Goal: Task Accomplishment & Management: Complete application form

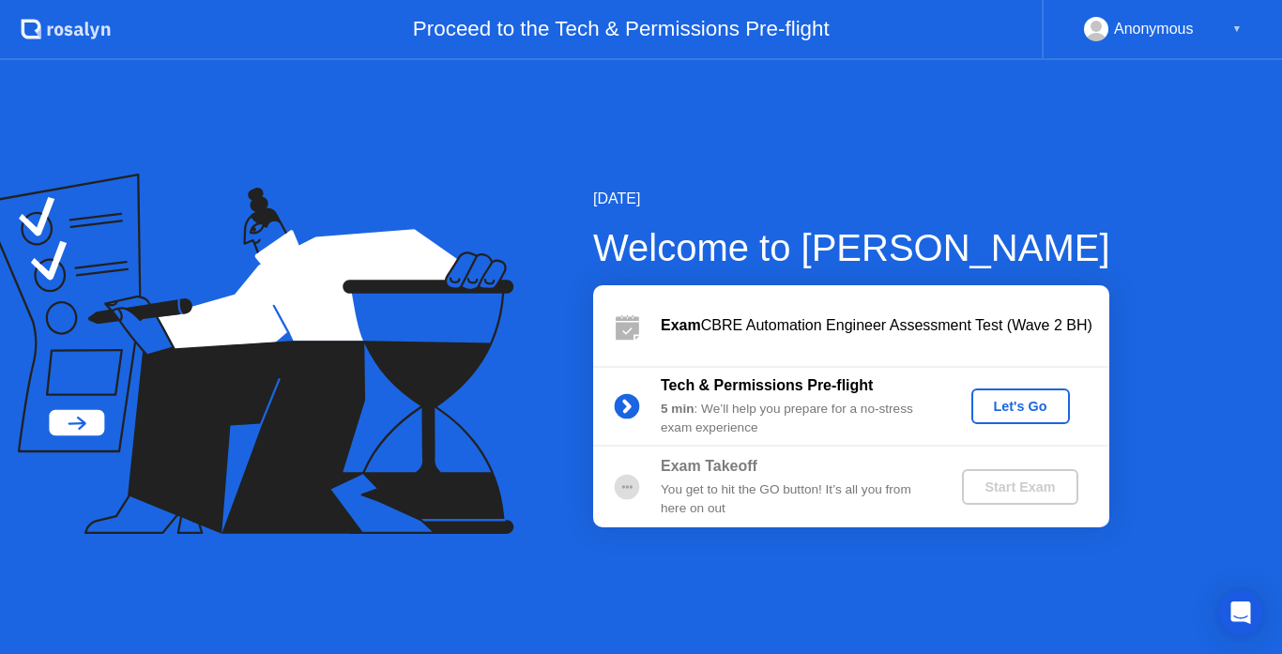
click at [998, 411] on div "Let's Go" at bounding box center [1021, 406] width 84 height 15
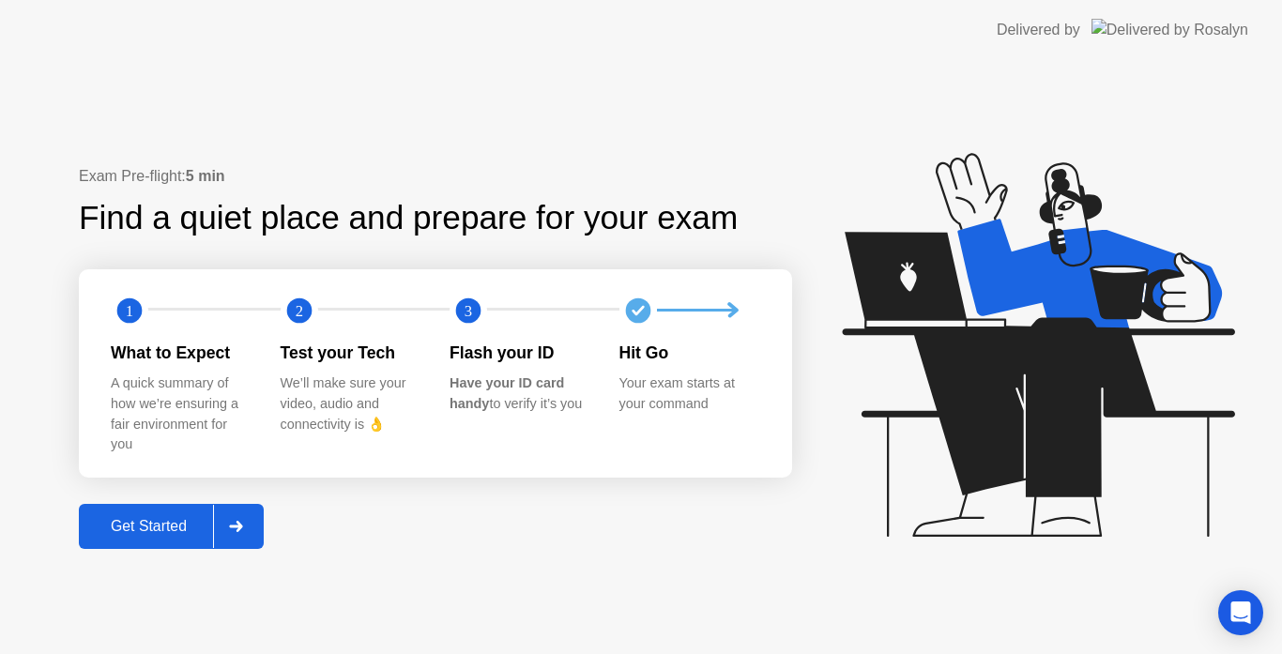
click at [160, 526] on div "Get Started" at bounding box center [148, 526] width 129 height 17
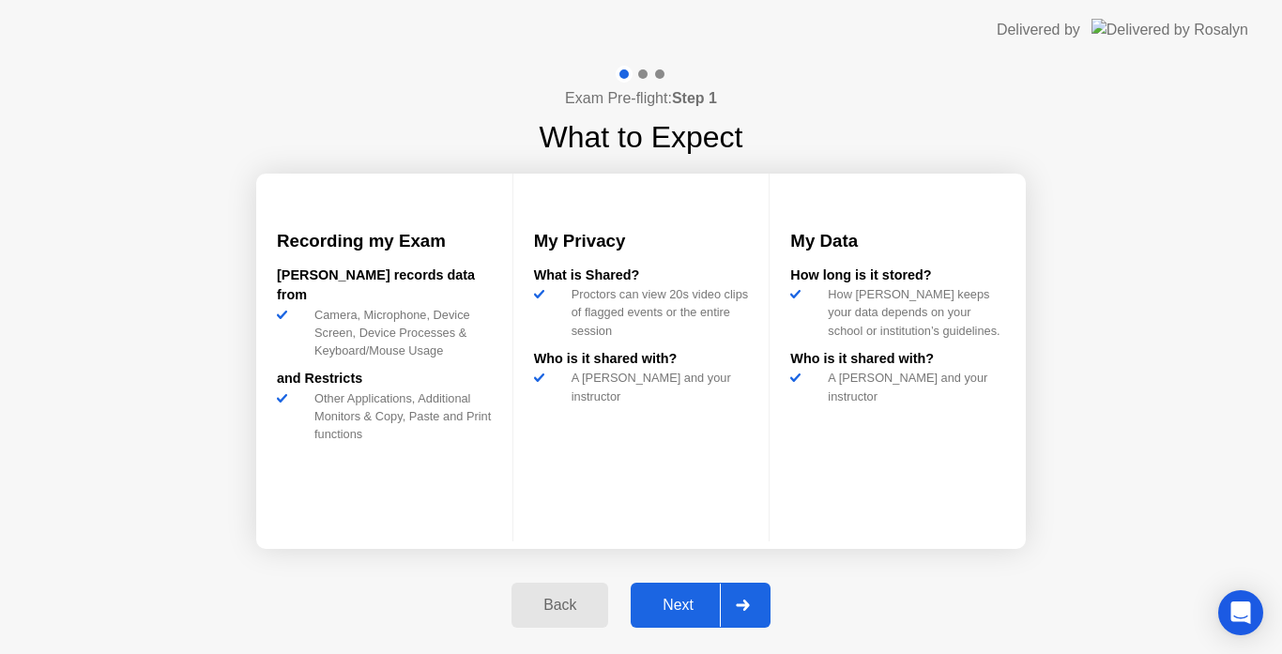
click at [679, 601] on div "Next" at bounding box center [678, 605] width 84 height 17
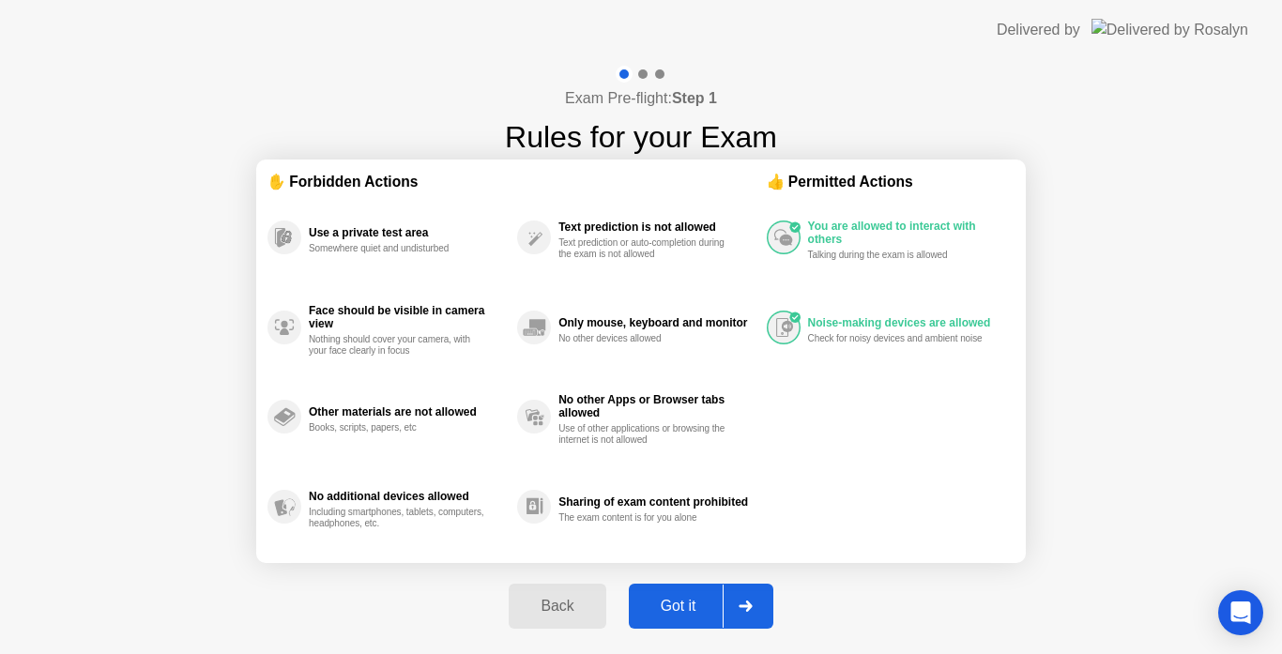
click at [679, 601] on div "Got it" at bounding box center [678, 606] width 88 height 17
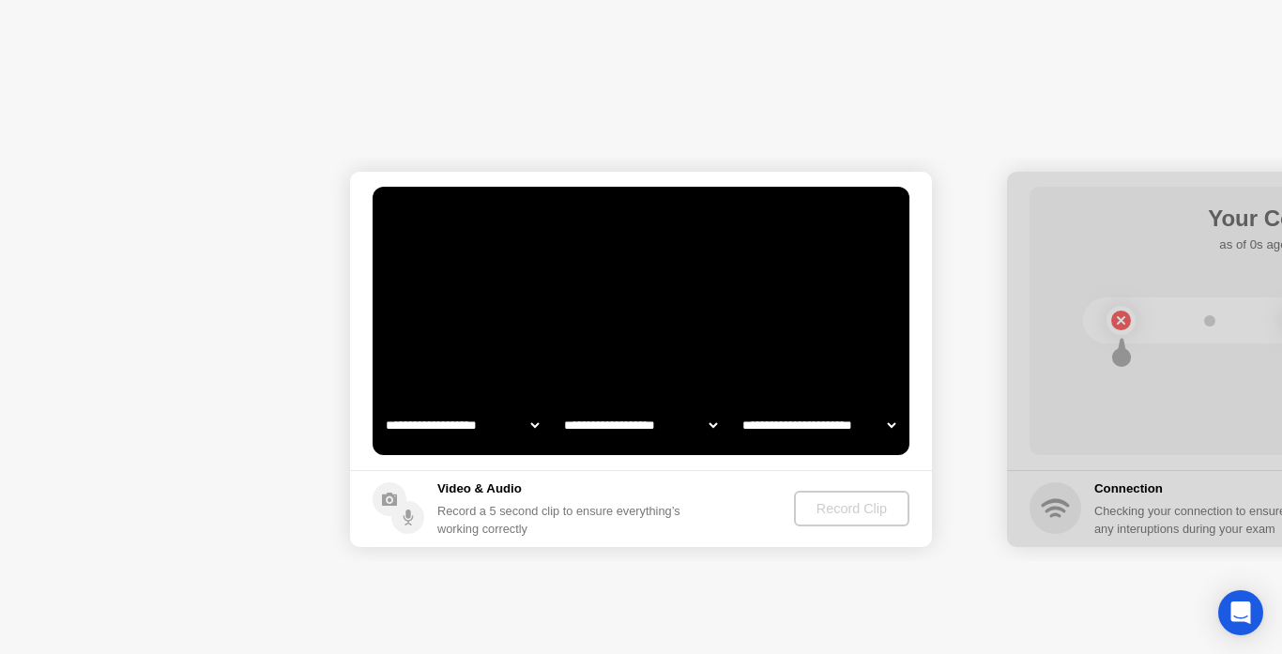
select select "**********"
select select "*******"
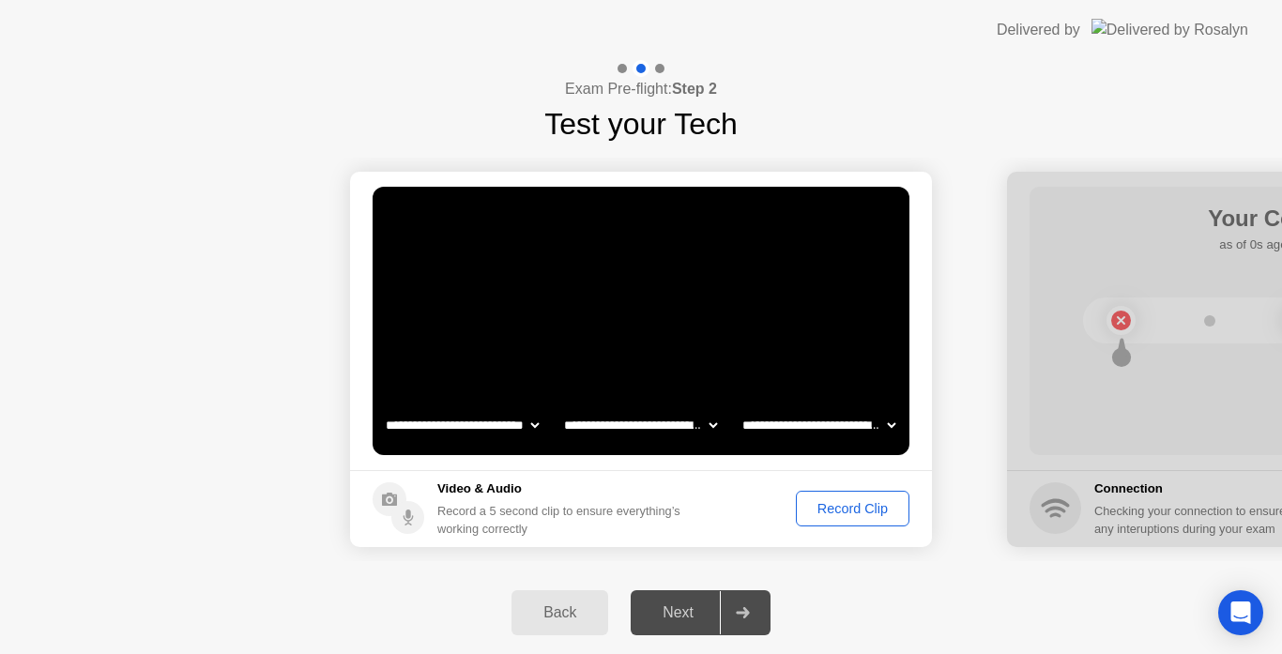
click at [856, 516] on div "Record Clip" at bounding box center [852, 508] width 100 height 15
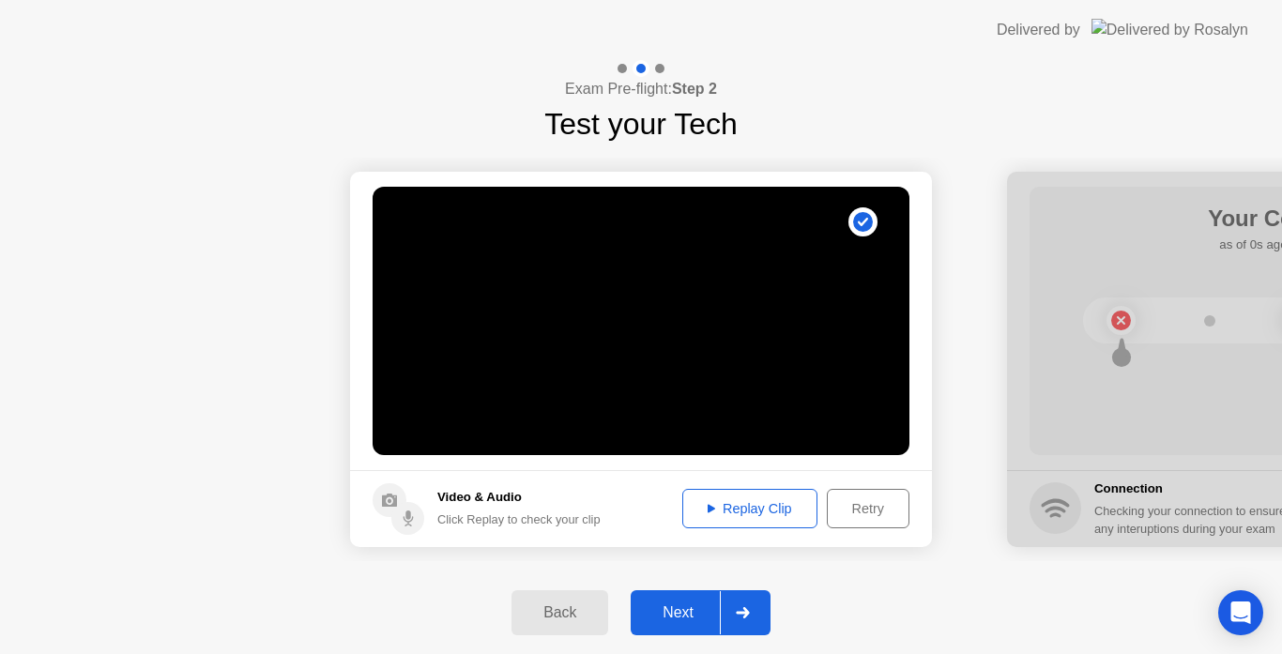
click at [782, 509] on div "Replay Clip" at bounding box center [750, 508] width 122 height 15
click at [669, 612] on div "Next" at bounding box center [678, 612] width 84 height 17
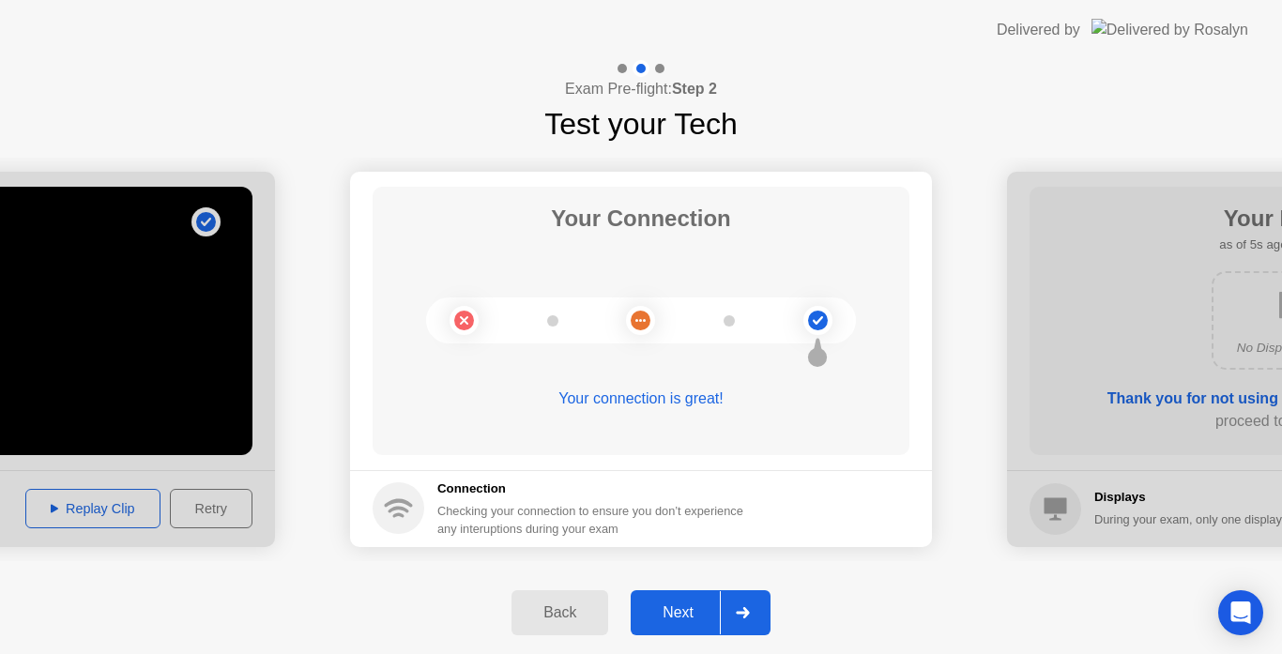
click at [671, 613] on div "Next" at bounding box center [678, 612] width 84 height 17
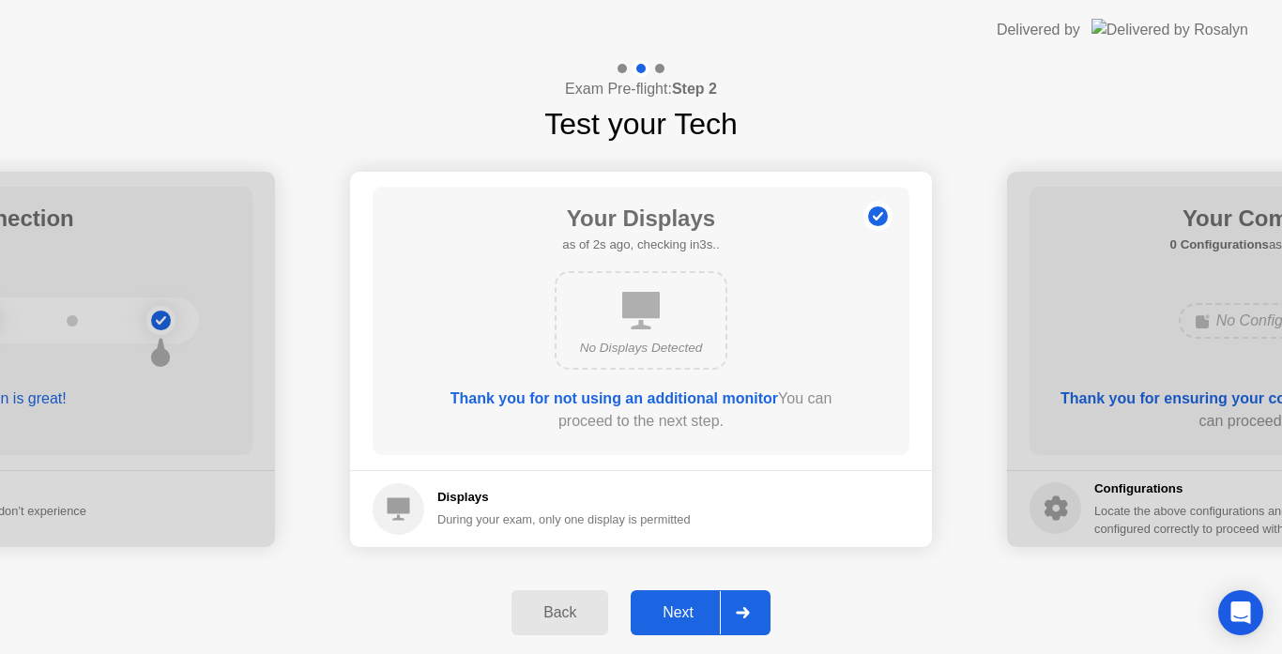
click at [671, 613] on div "Next" at bounding box center [678, 612] width 84 height 17
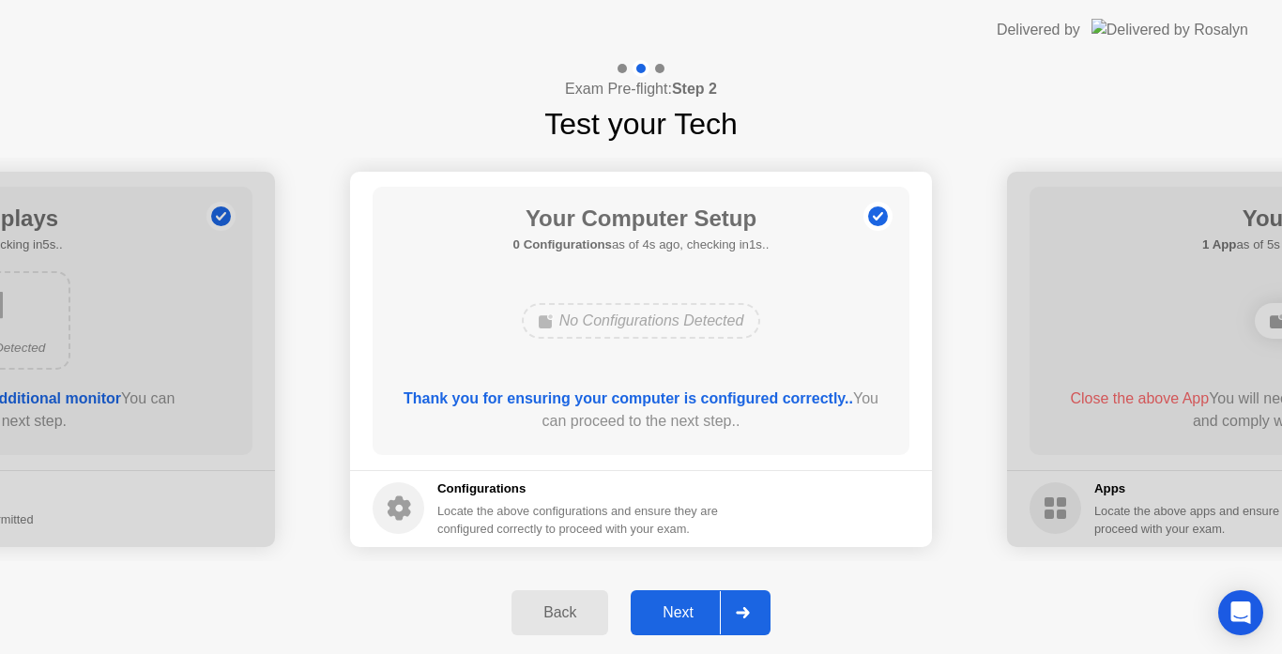
click at [671, 613] on div "Next" at bounding box center [678, 612] width 84 height 17
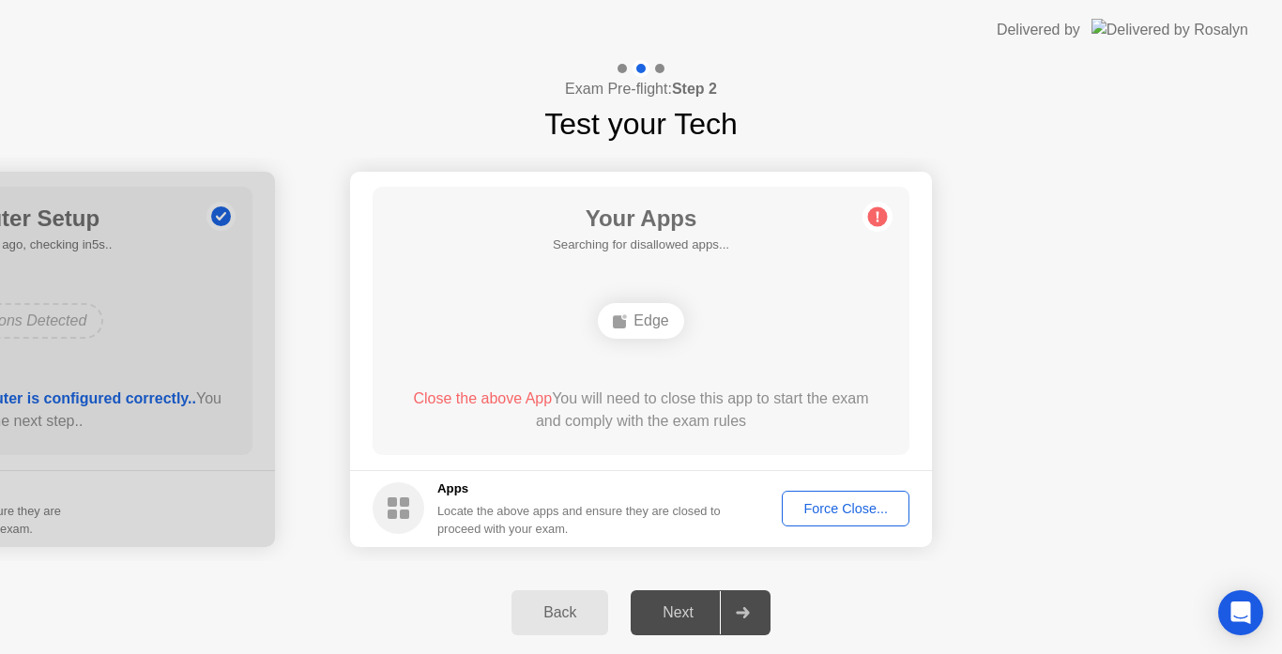
click at [689, 606] on div "Next" at bounding box center [678, 612] width 84 height 17
click at [844, 521] on button "Force Close..." at bounding box center [846, 509] width 128 height 36
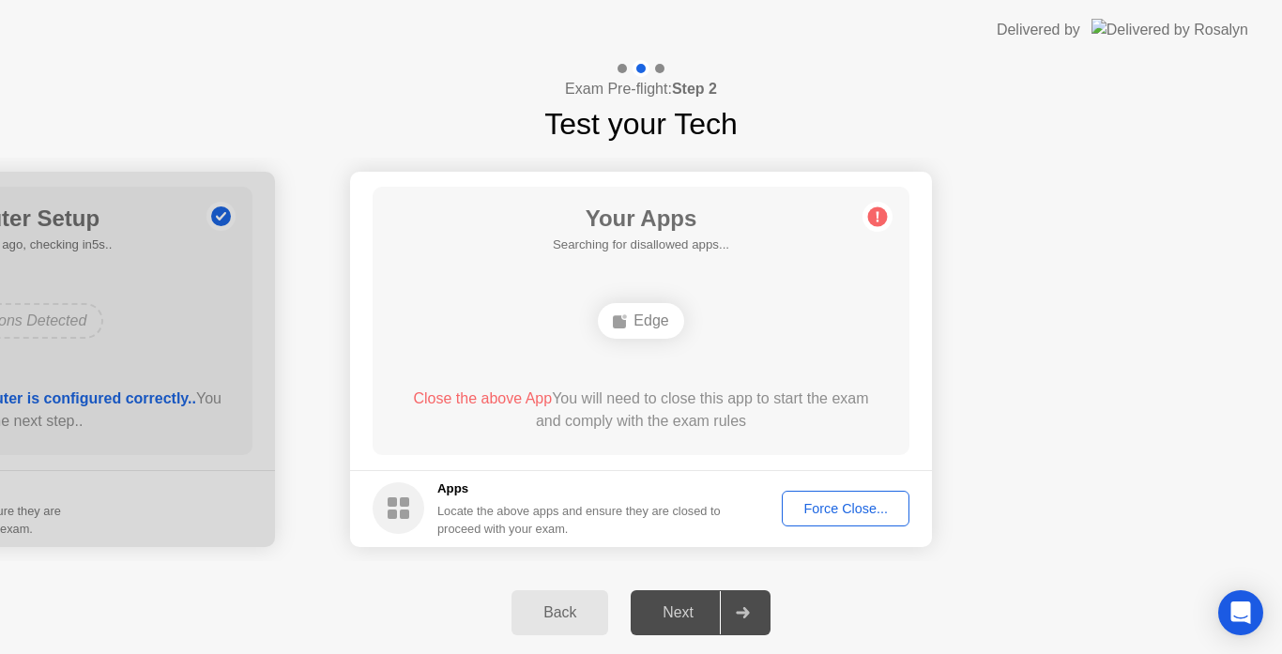
click at [677, 604] on div "Next" at bounding box center [678, 612] width 84 height 17
click at [839, 507] on div "Force Close..." at bounding box center [845, 508] width 114 height 15
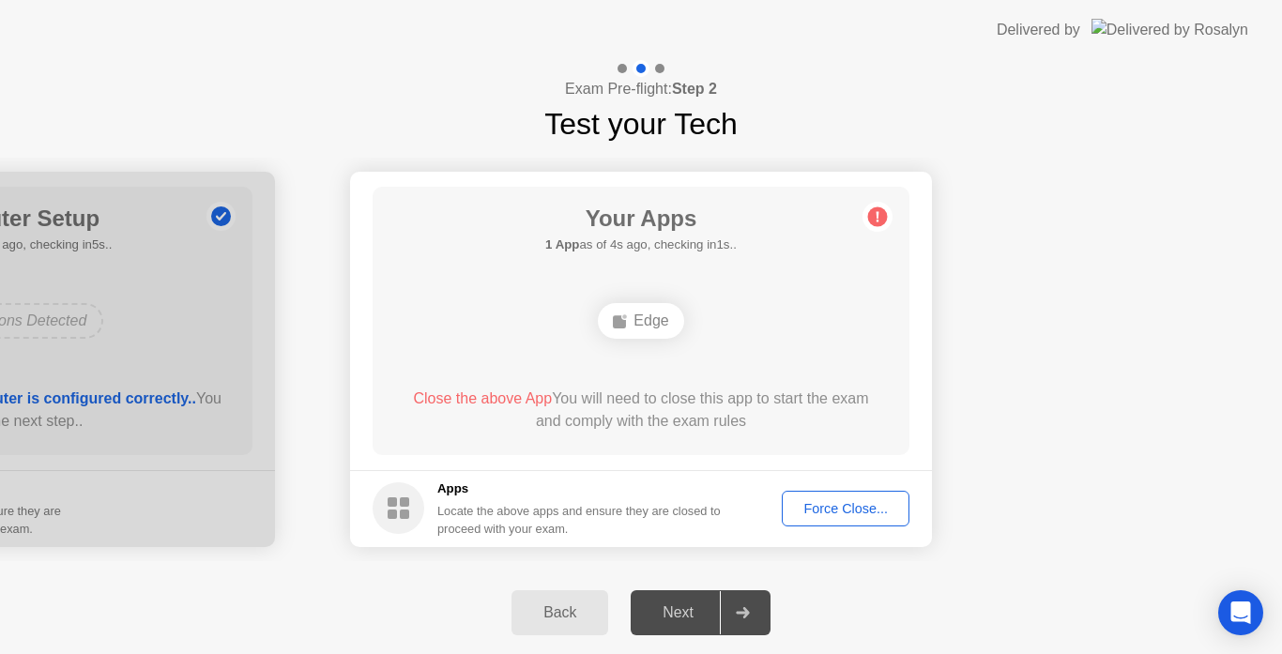
click at [693, 609] on div "Next" at bounding box center [678, 612] width 84 height 17
click at [755, 606] on div at bounding box center [742, 612] width 45 height 43
click at [645, 326] on div "Edge" at bounding box center [640, 321] width 85 height 36
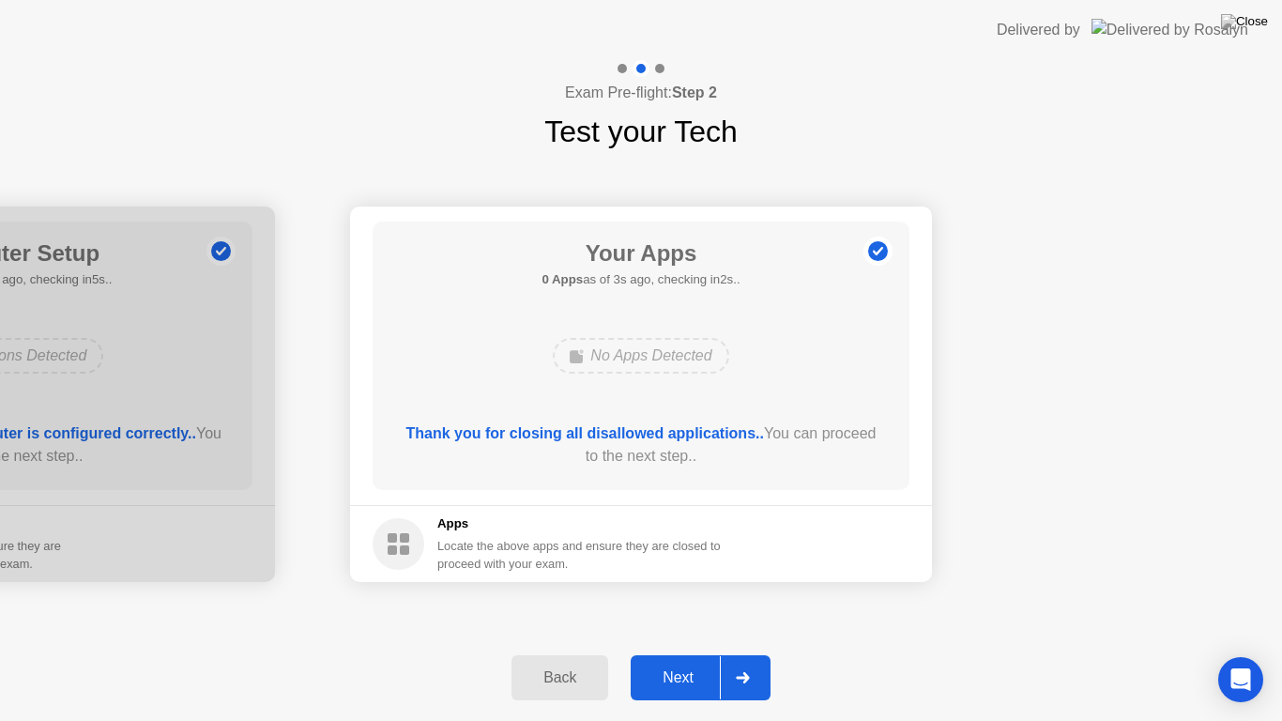
click at [693, 653] on div "Next" at bounding box center [678, 677] width 84 height 17
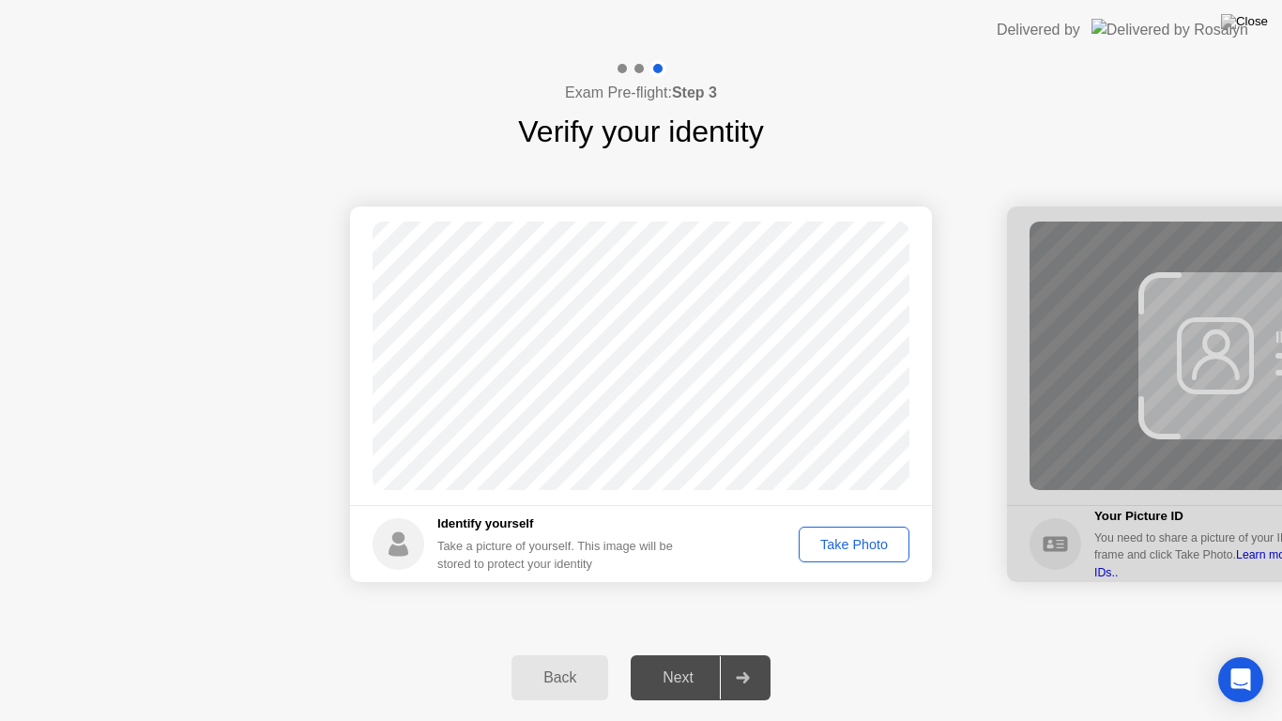
click at [1080, 19] on div "Delivered by" at bounding box center [1039, 30] width 84 height 23
click at [1007, 121] on div "Exam Pre-flight: Step 3 Verify your identity" at bounding box center [641, 107] width 1282 height 94
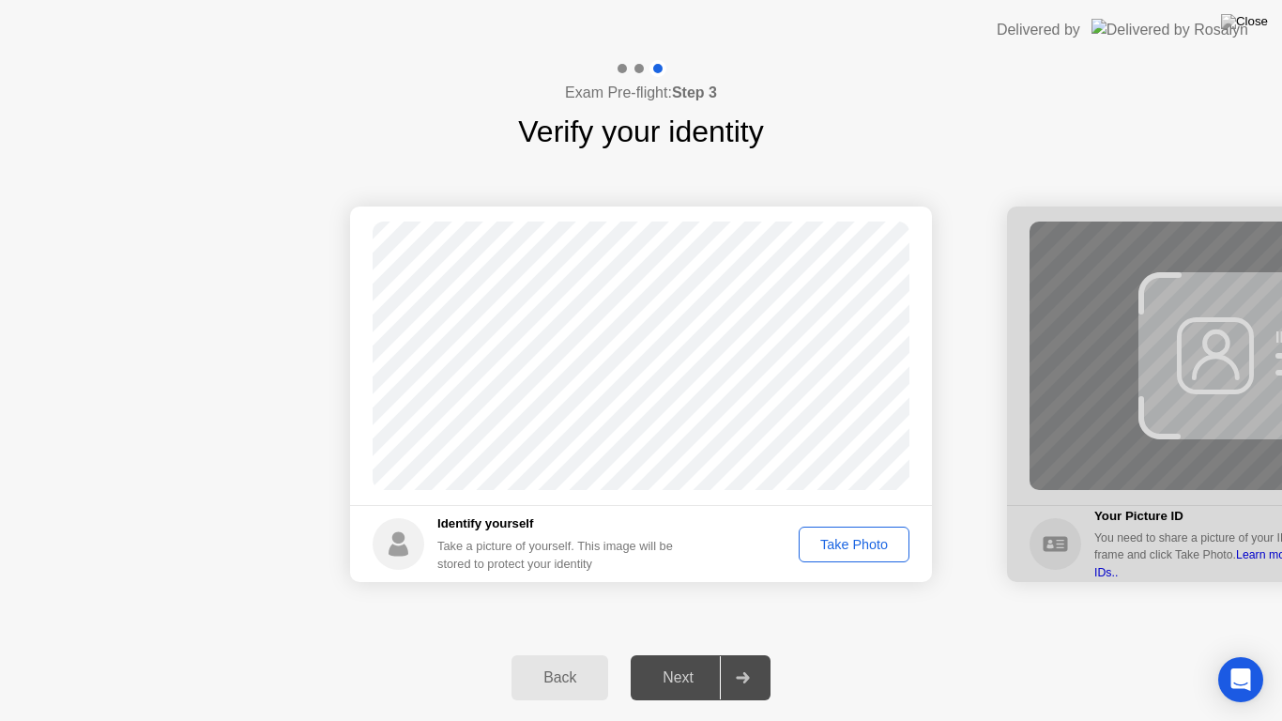
click at [852, 537] on div "Take Photo" at bounding box center [854, 544] width 98 height 15
click at [671, 653] on div "Next" at bounding box center [678, 677] width 84 height 17
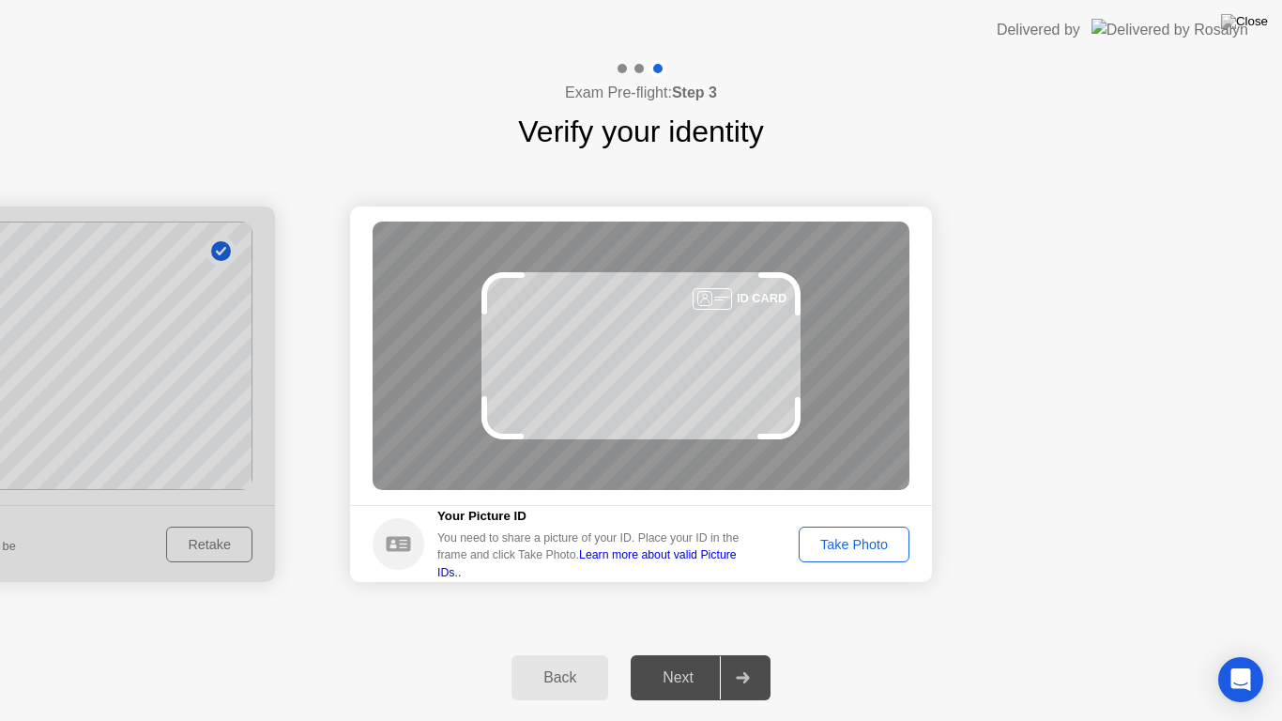
click at [869, 545] on div "Take Photo" at bounding box center [854, 544] width 98 height 15
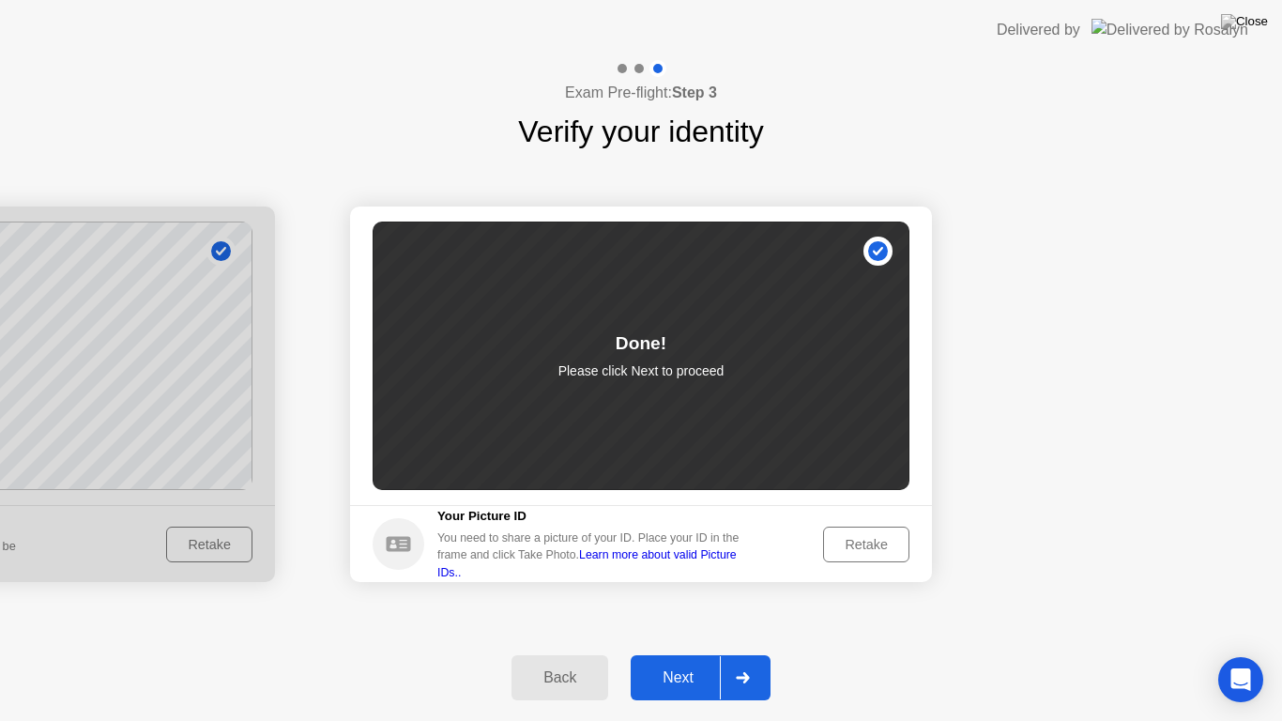
click at [689, 653] on div "Next" at bounding box center [678, 677] width 84 height 17
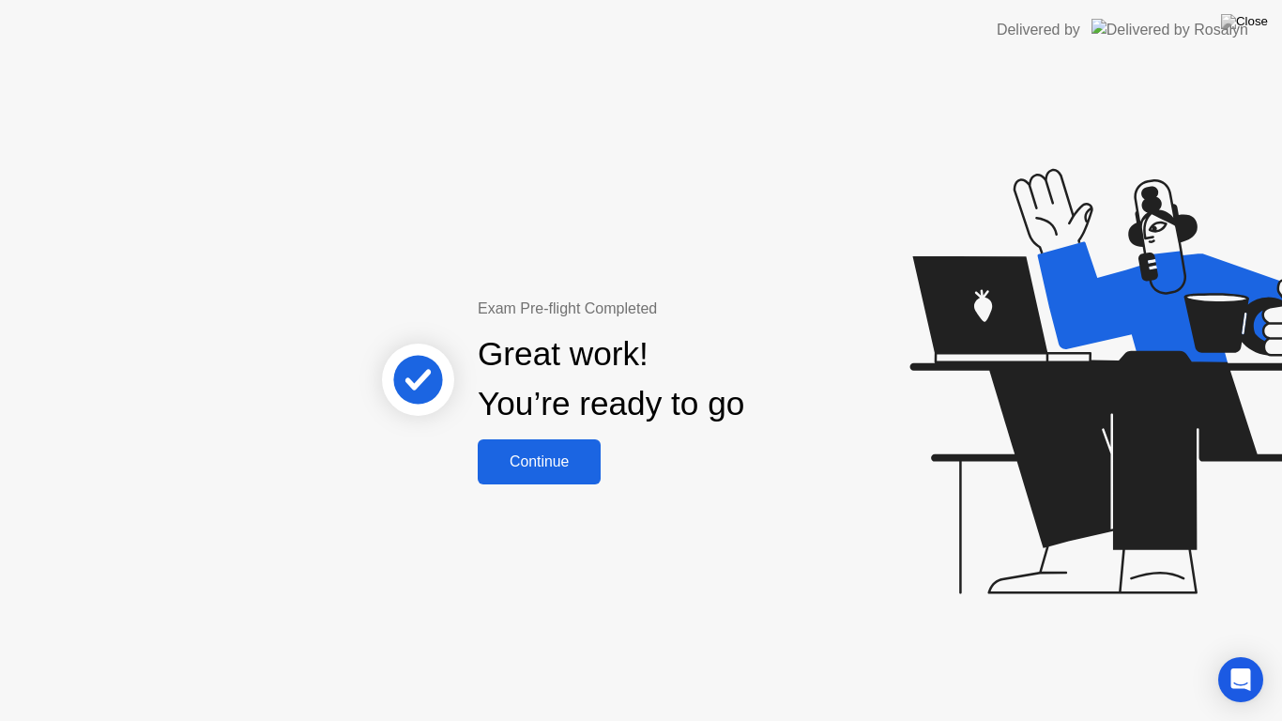
click at [527, 462] on div "Continue" at bounding box center [539, 461] width 112 height 17
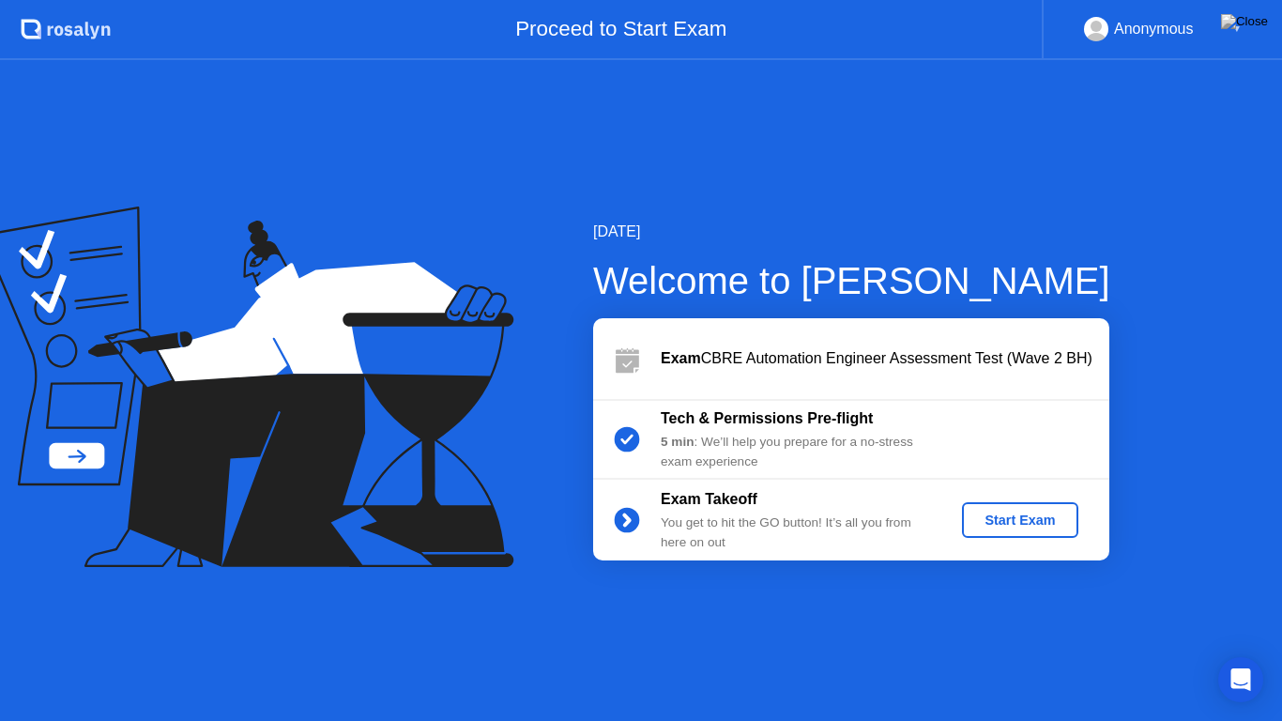
click at [1051, 531] on button "Start Exam" at bounding box center [1019, 520] width 115 height 36
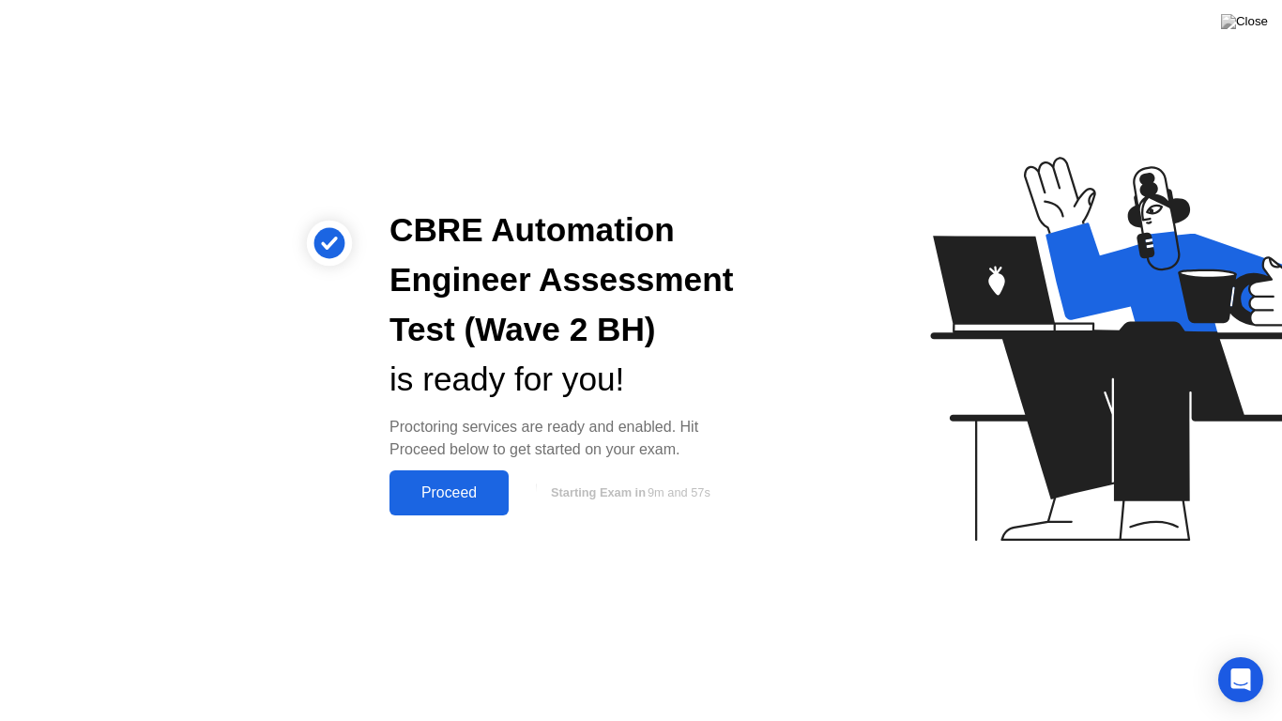
click at [433, 484] on div "Proceed" at bounding box center [449, 492] width 108 height 17
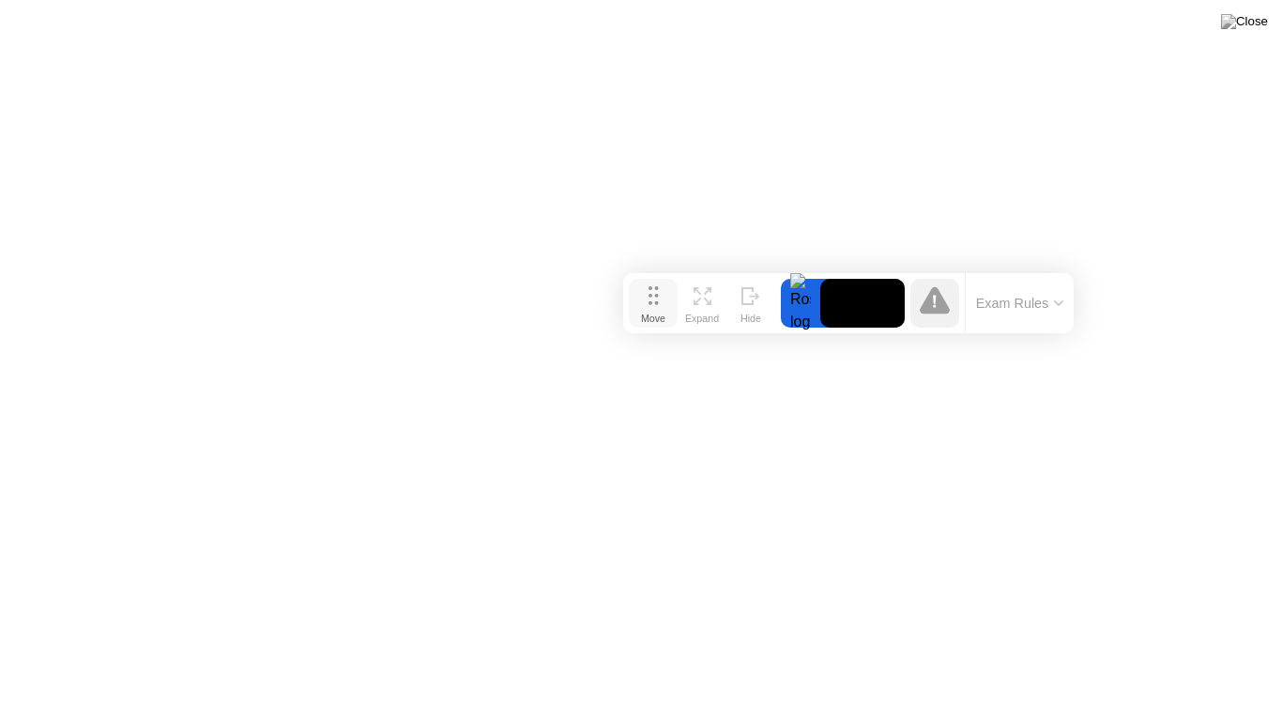
drag, startPoint x: 436, startPoint y: 690, endPoint x: 705, endPoint y: 273, distance: 495.6
click at [677, 279] on button "Move" at bounding box center [653, 303] width 49 height 49
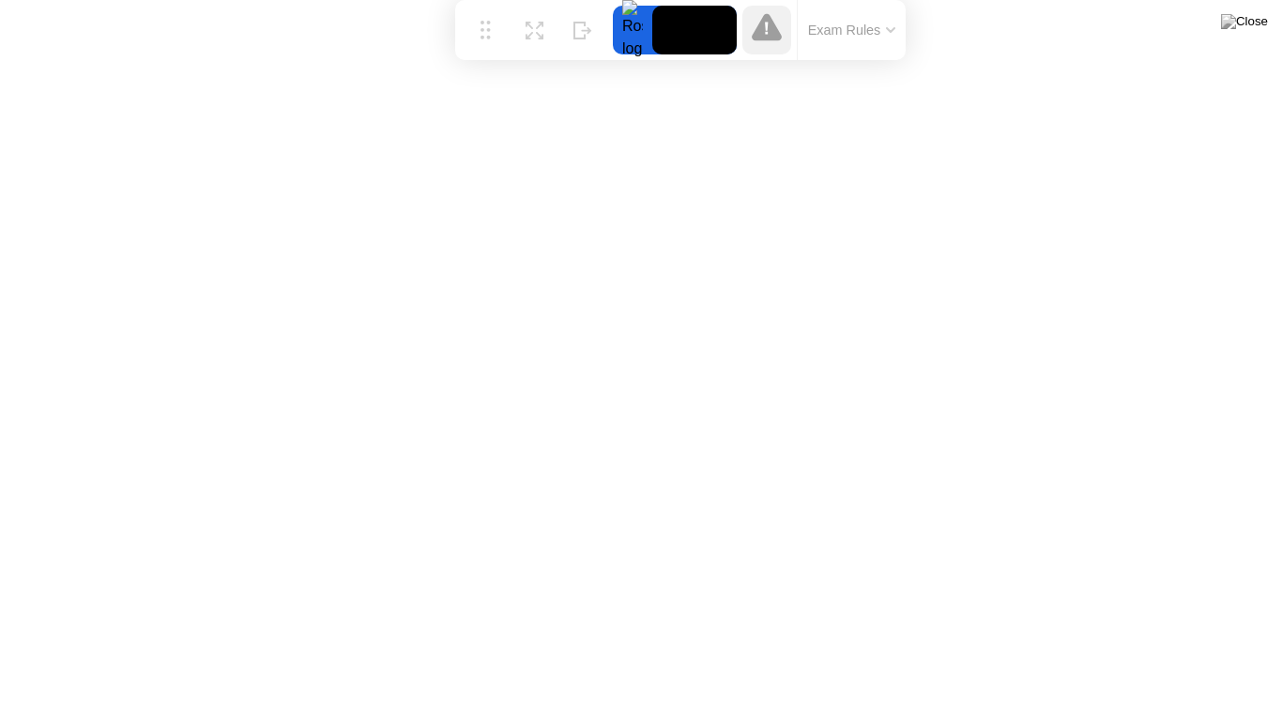
drag, startPoint x: 711, startPoint y: 269, endPoint x: 482, endPoint y: 0, distance: 353.5
click at [482, 0] on div "Move Expand Hide Exam Rules" at bounding box center [680, 30] width 450 height 60
click at [886, 30] on icon at bounding box center [890, 30] width 9 height 6
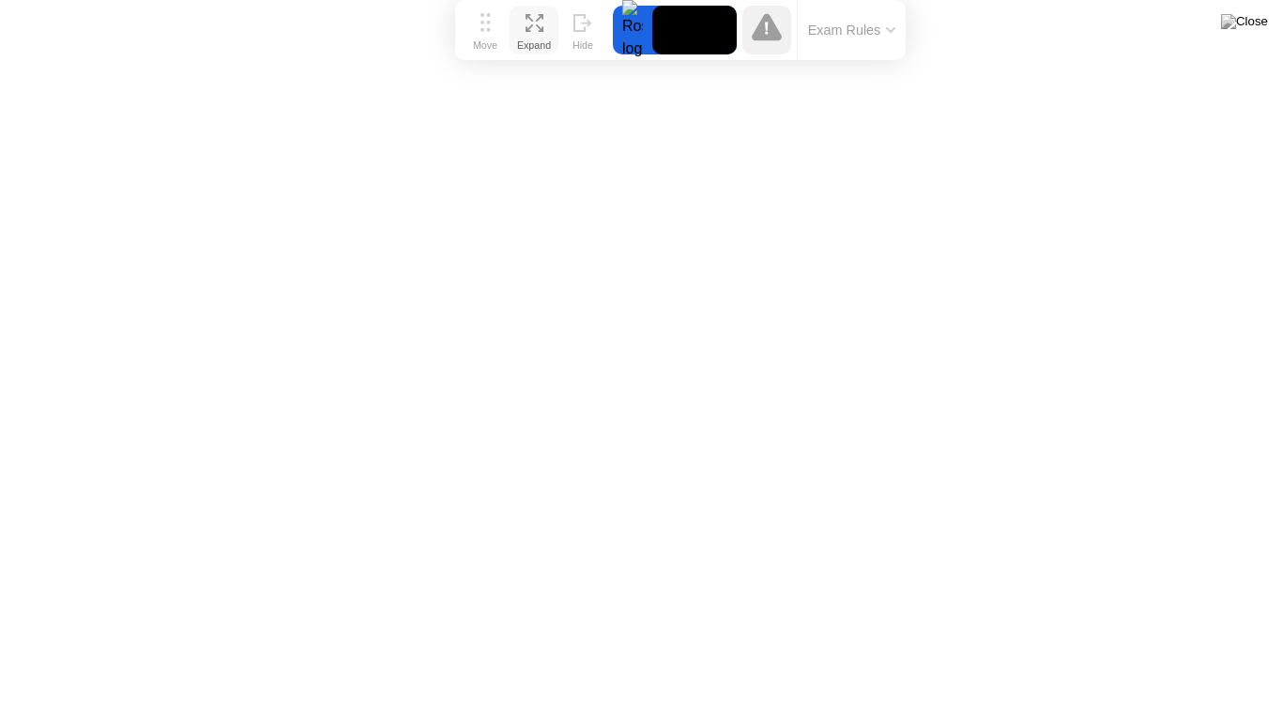
click at [538, 17] on icon at bounding box center [534, 23] width 18 height 18
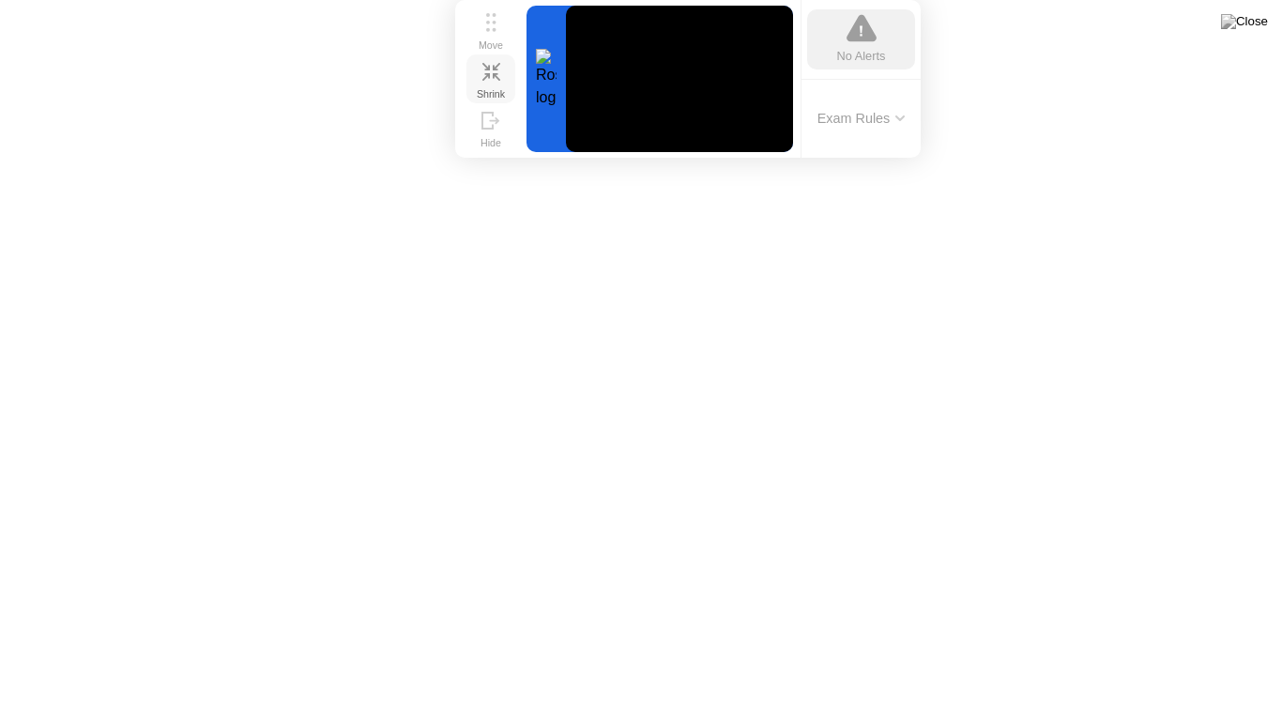
click at [498, 80] on icon at bounding box center [497, 77] width 8 height 8
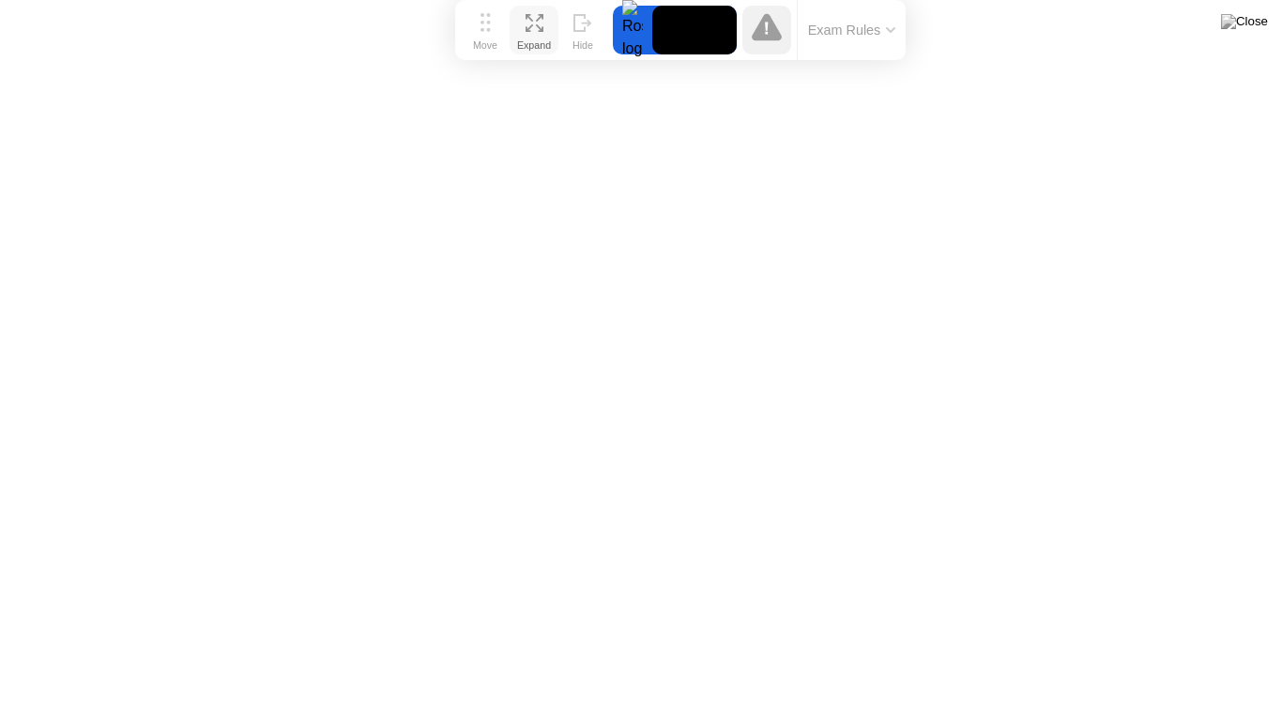
click at [526, 27] on icon at bounding box center [529, 28] width 8 height 8
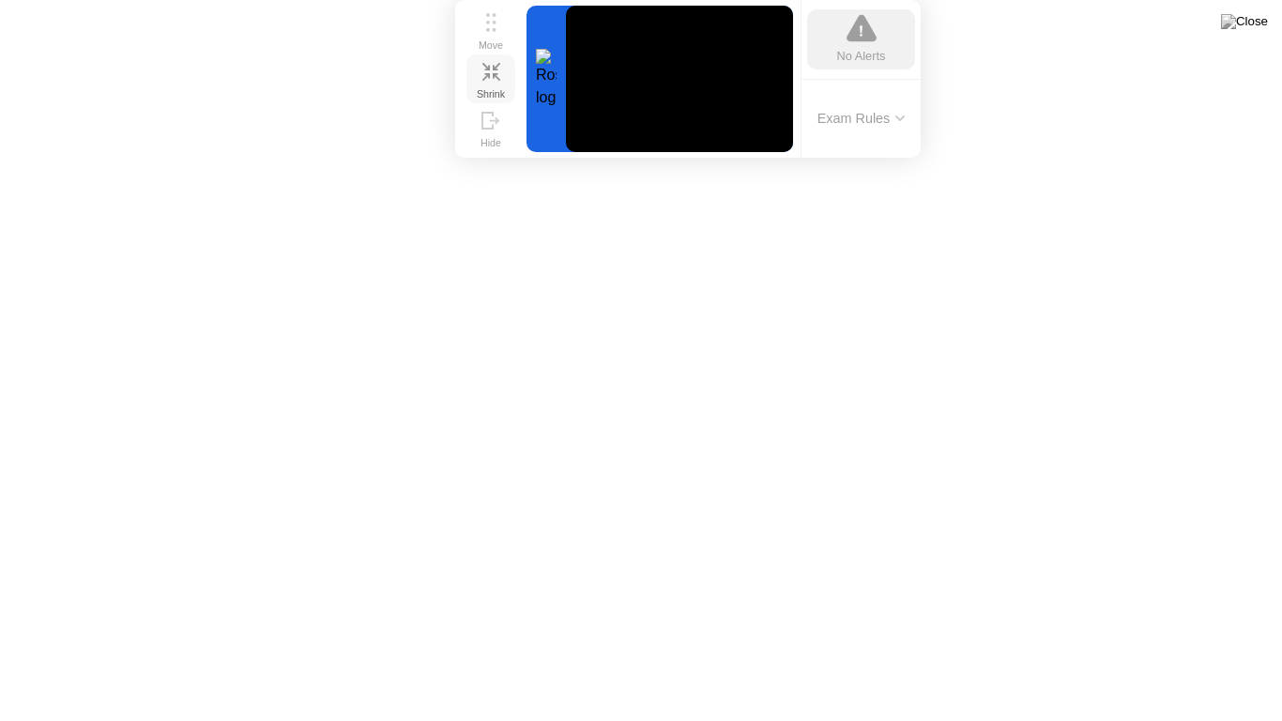
click at [497, 65] on icon at bounding box center [496, 66] width 8 height 8
